Goal: Task Accomplishment & Management: Manage account settings

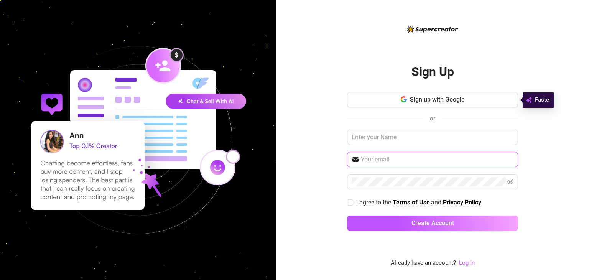
click at [382, 158] on input "text" at bounding box center [437, 159] width 153 height 9
type input "[EMAIL_ADDRESS][DOMAIN_NAME]"
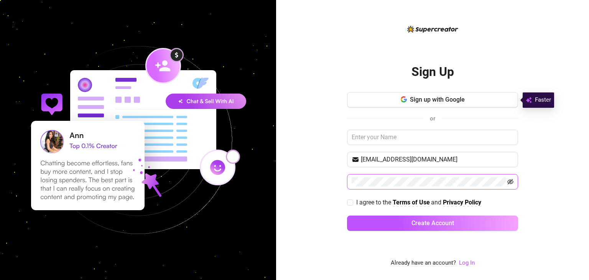
click at [508, 183] on icon "eye-invisible" at bounding box center [510, 182] width 6 height 6
click at [348, 202] on input "I agree to the Terms of Use and Privacy Policy" at bounding box center [349, 201] width 5 height 5
checkbox input "true"
click at [464, 263] on link "Log In" at bounding box center [467, 262] width 16 height 7
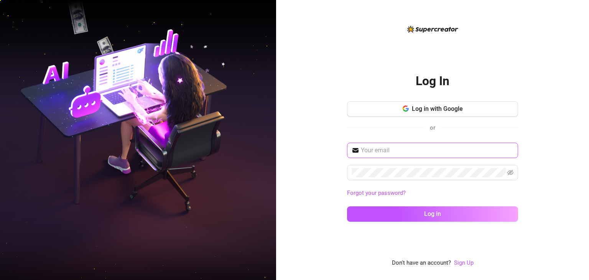
click at [389, 148] on input "text" at bounding box center [437, 150] width 153 height 9
type input "[EMAIL_ADDRESS][DOMAIN_NAME]"
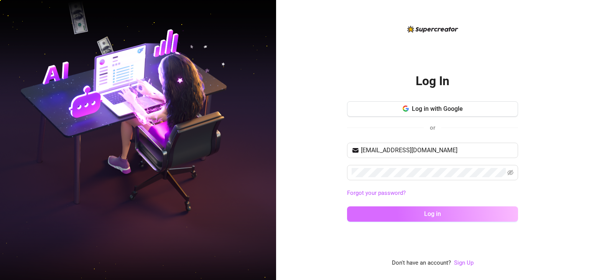
click at [450, 215] on button "Log in" at bounding box center [432, 213] width 171 height 15
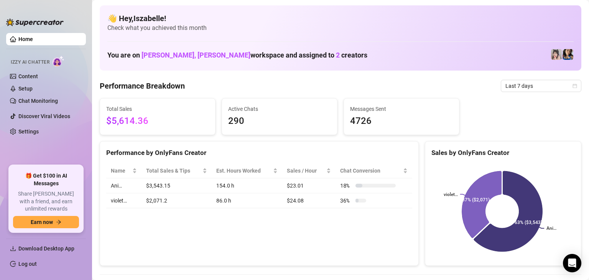
click at [33, 41] on link "Home" at bounding box center [25, 39] width 15 height 6
